Goal: Transaction & Acquisition: Subscribe to service/newsletter

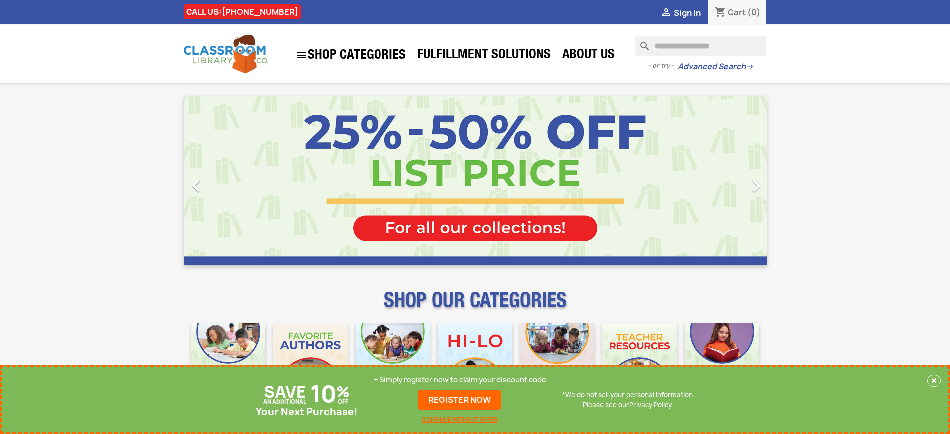
click at [460, 379] on p "+ Simply register now to claim your discount code" at bounding box center [459, 379] width 173 height 10
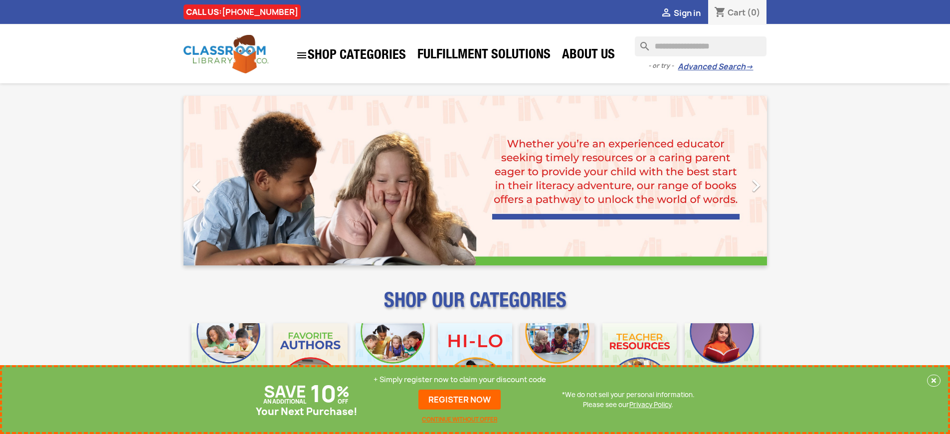
click at [460, 379] on p "+ Simply register now to claim your discount code" at bounding box center [459, 379] width 173 height 10
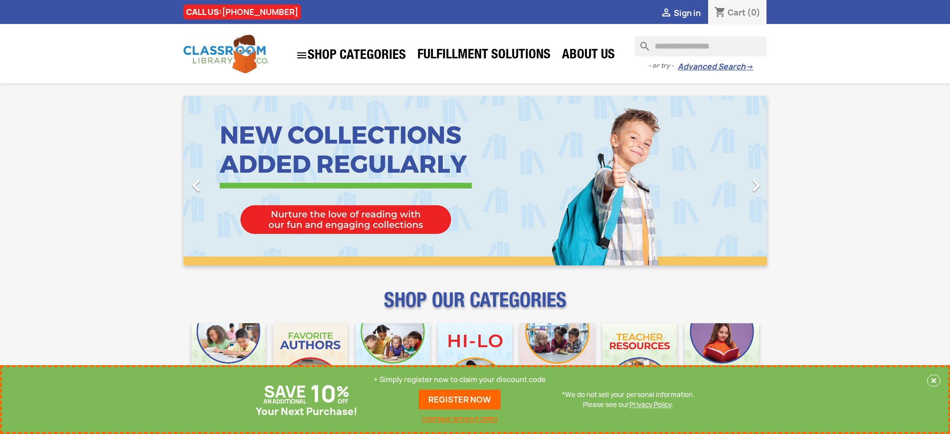
click at [460, 379] on p "+ Simply register now to claim your discount code" at bounding box center [459, 379] width 173 height 10
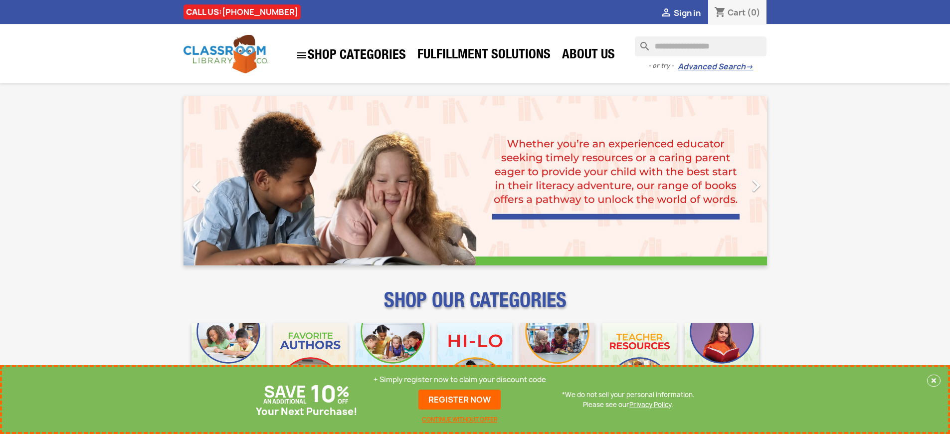
click at [460, 379] on p "+ Simply register now to claim your discount code" at bounding box center [459, 379] width 173 height 10
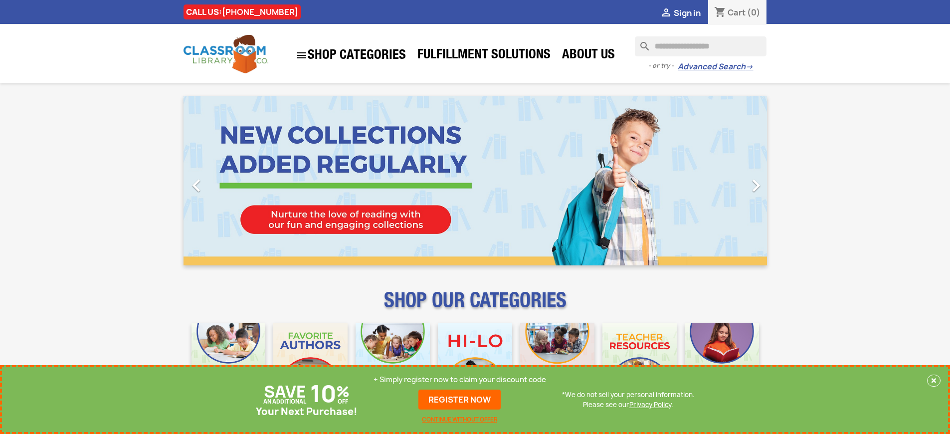
click at [460, 379] on p "+ Simply register now to claim your discount code" at bounding box center [459, 379] width 173 height 10
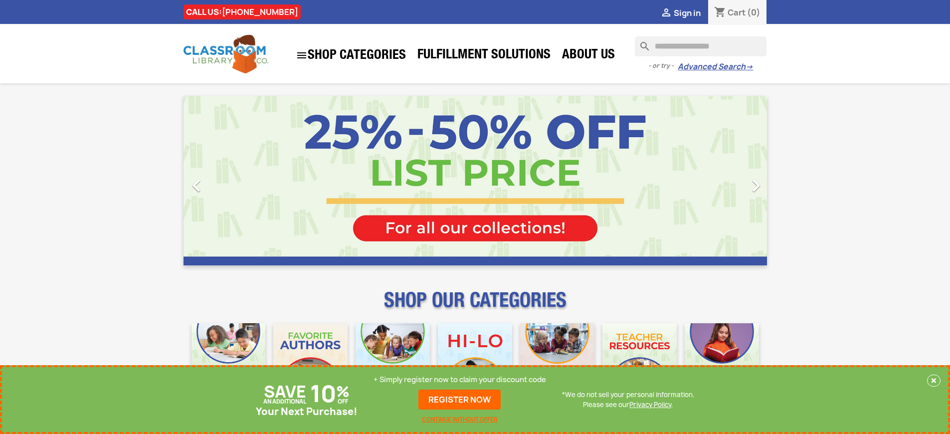
click at [460, 399] on link "REGISTER NOW" at bounding box center [459, 399] width 82 height 20
